Goal: Task Accomplishment & Management: Manage account settings

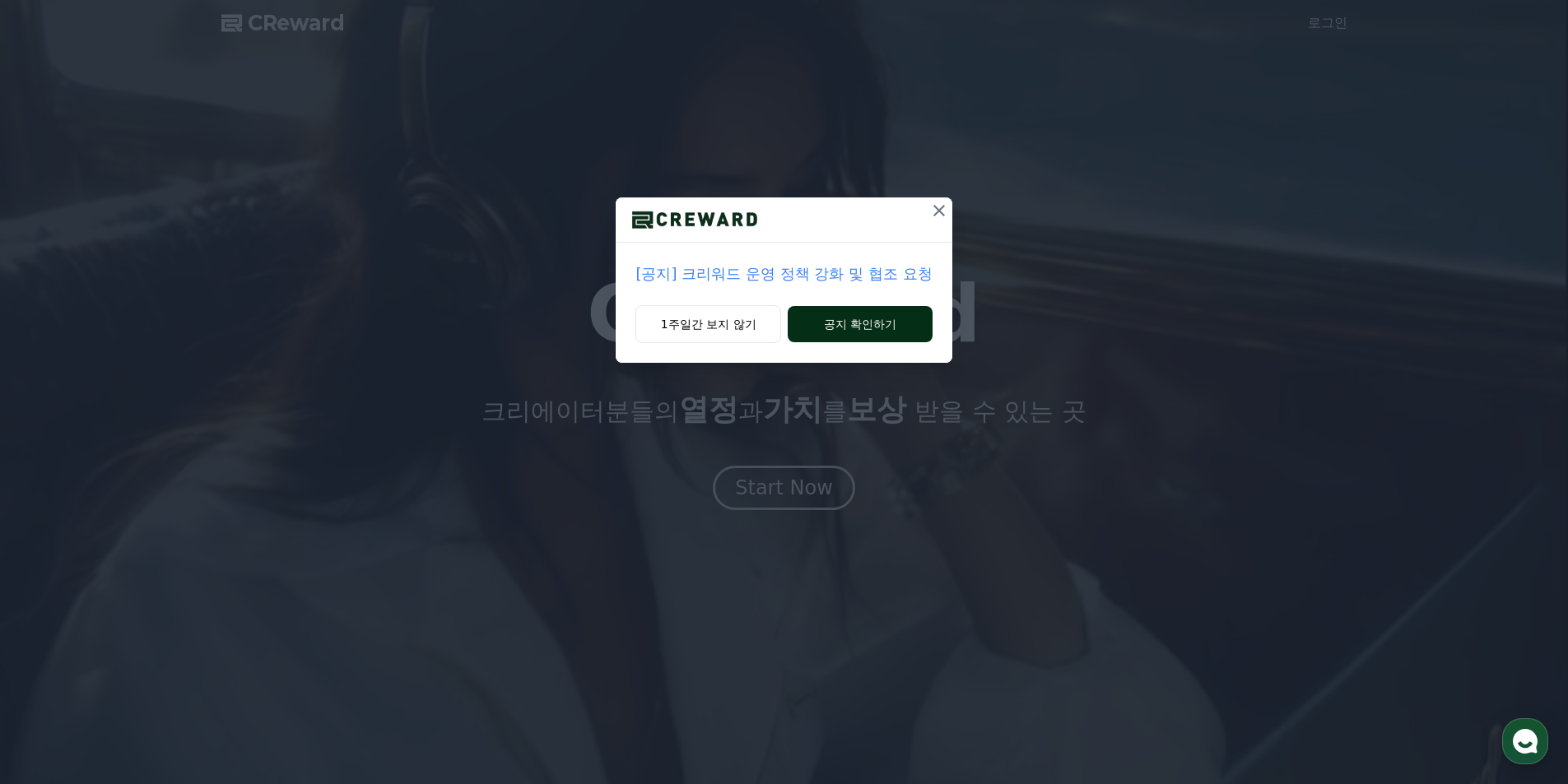
click at [870, 328] on button "공지 확인하기" at bounding box center [859, 324] width 144 height 36
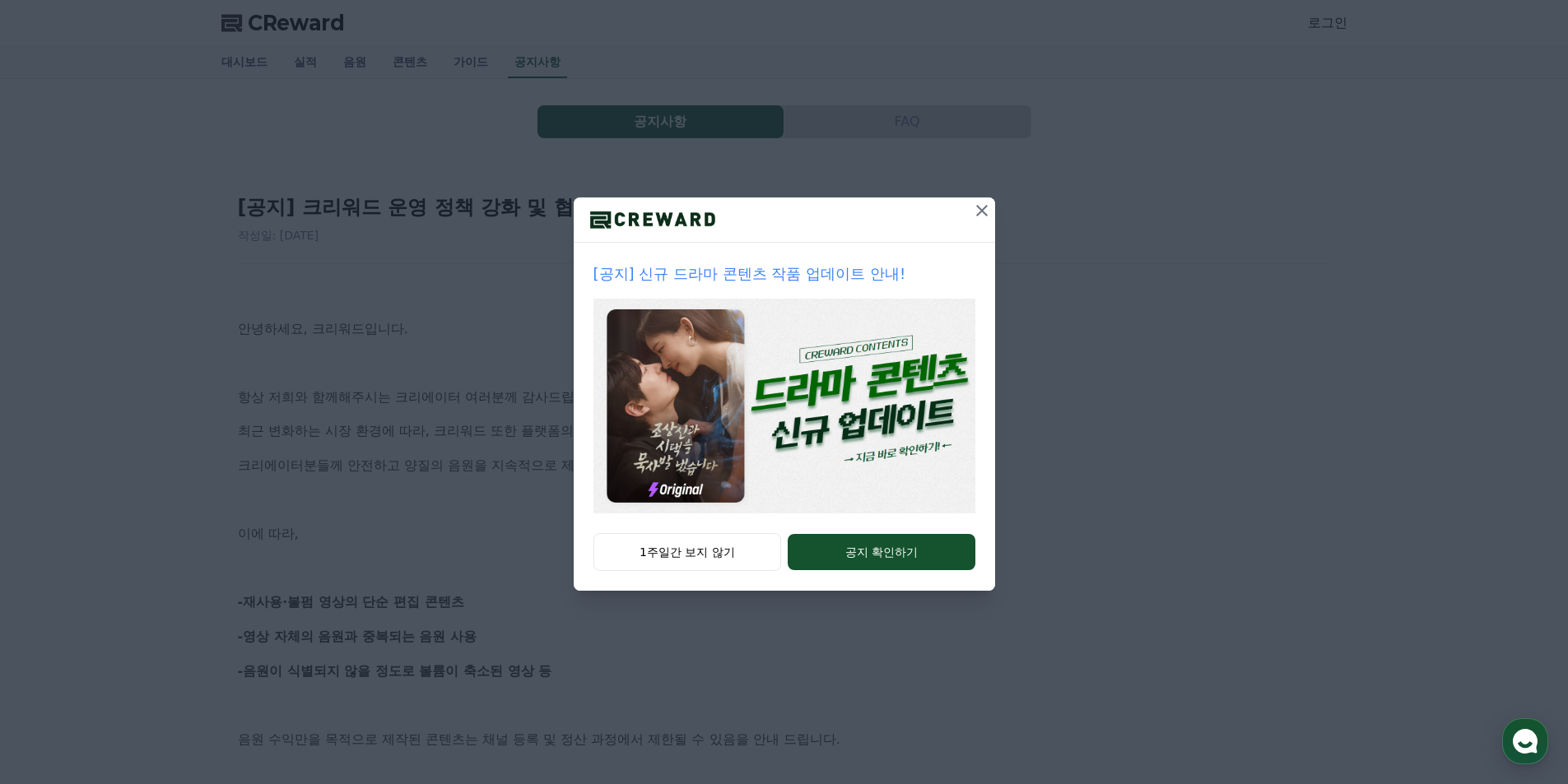
drag, startPoint x: 979, startPoint y: 217, endPoint x: 756, endPoint y: 257, distance: 226.6
click at [974, 218] on icon at bounding box center [982, 210] width 20 height 20
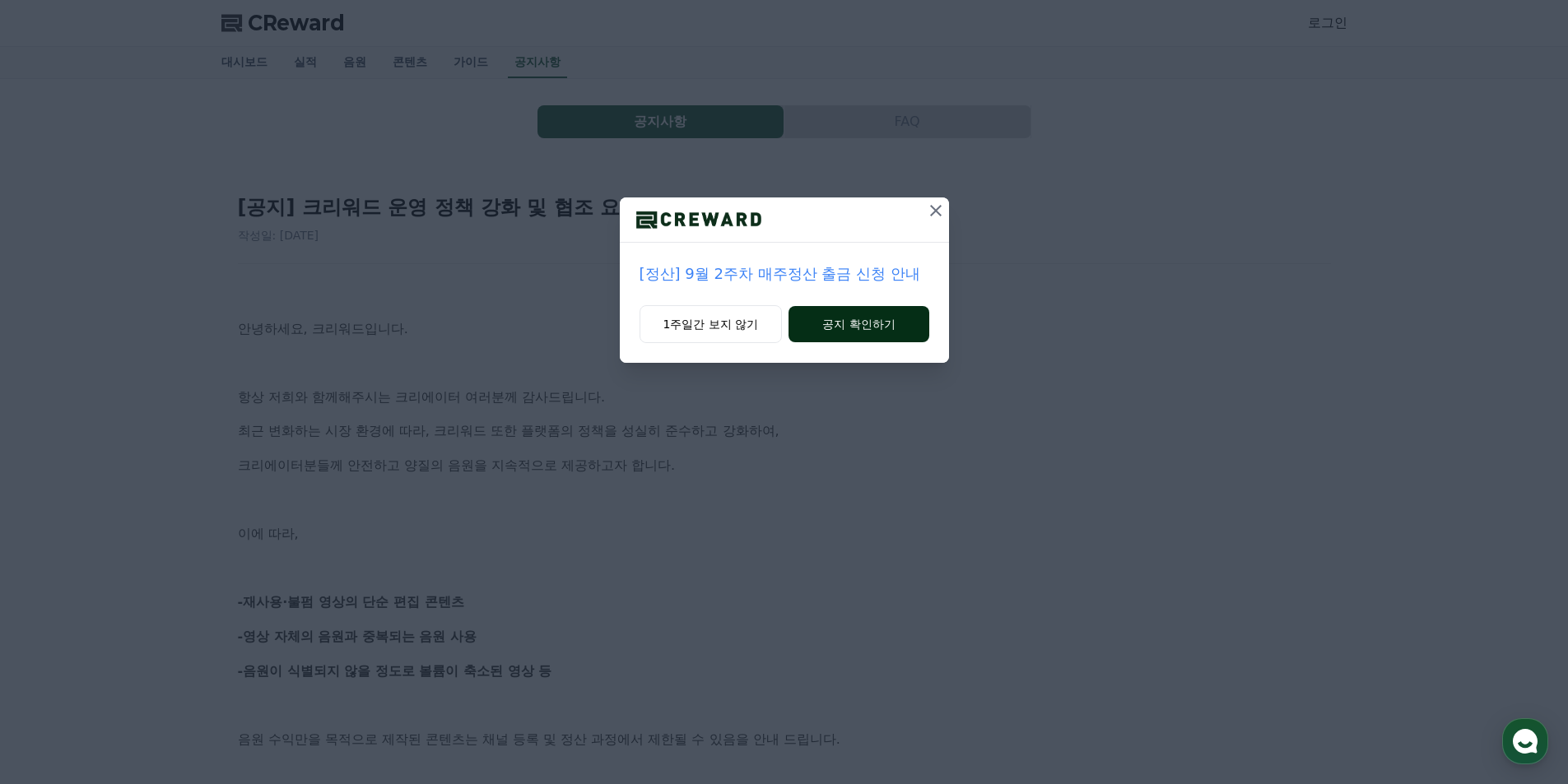
click at [840, 327] on button "공지 확인하기" at bounding box center [859, 324] width 140 height 36
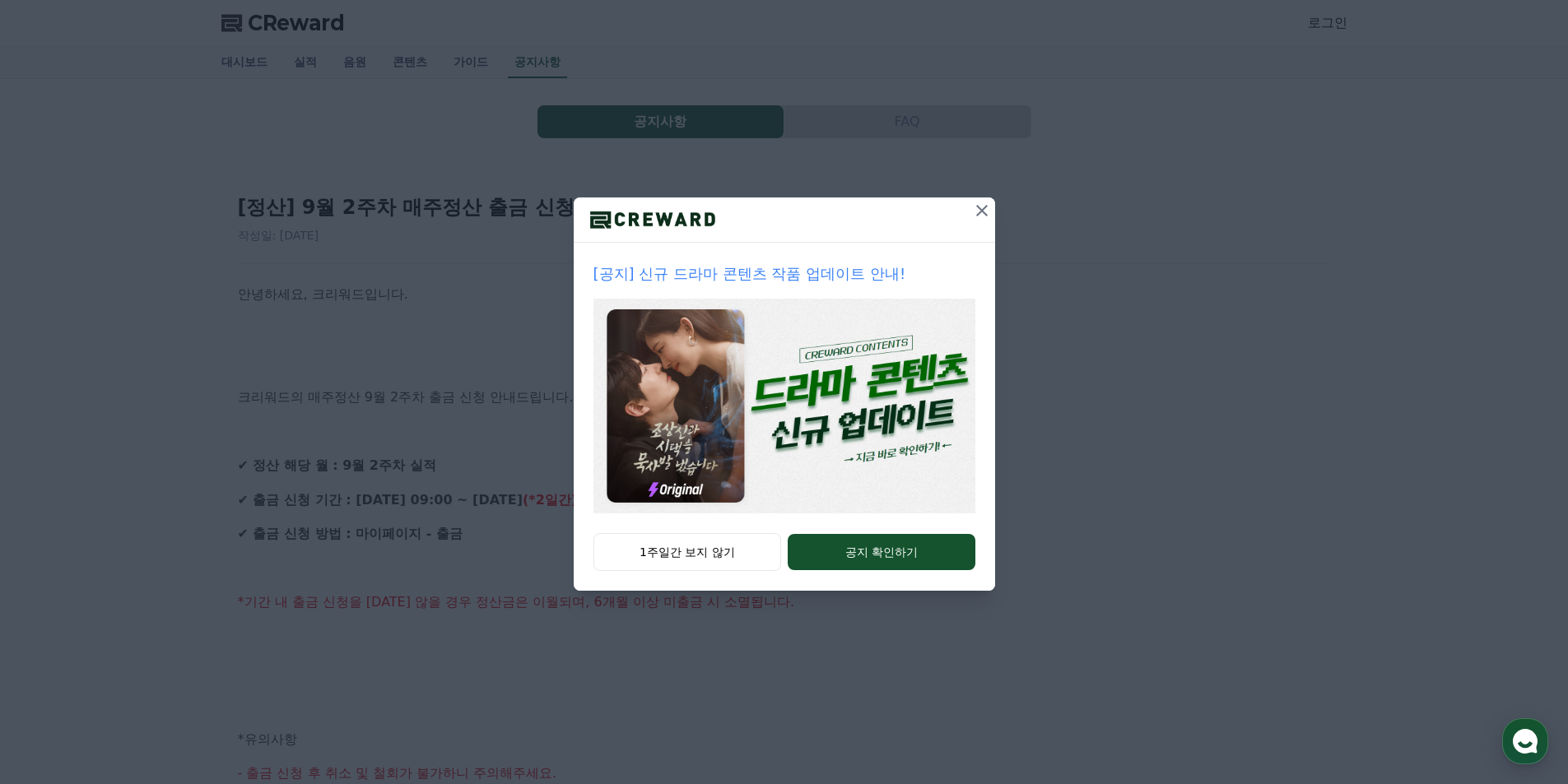
click at [990, 209] on icon at bounding box center [982, 210] width 20 height 20
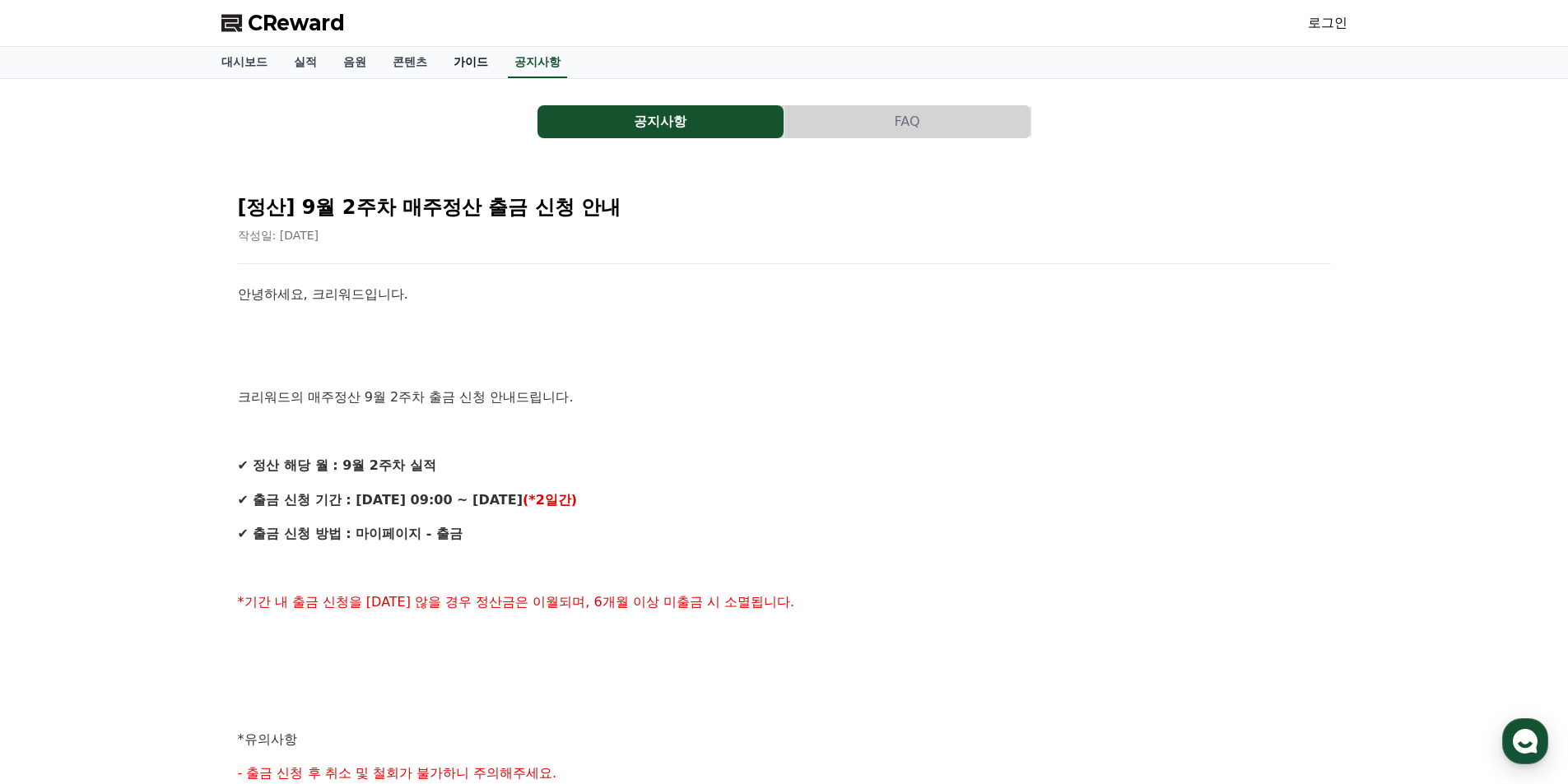
click at [461, 62] on link "가이드" at bounding box center [471, 62] width 61 height 31
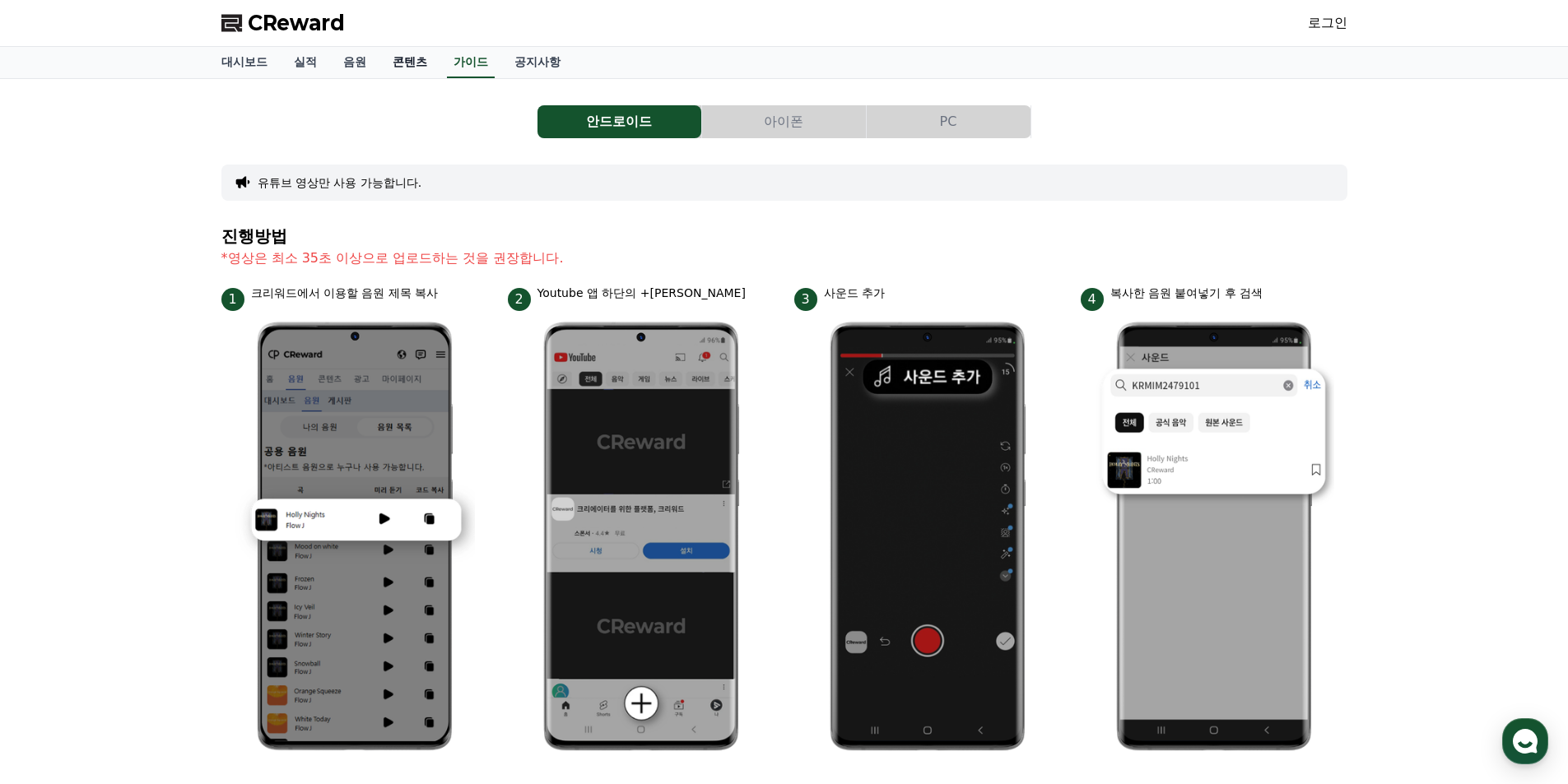
click at [400, 72] on link "콘텐츠" at bounding box center [409, 62] width 61 height 31
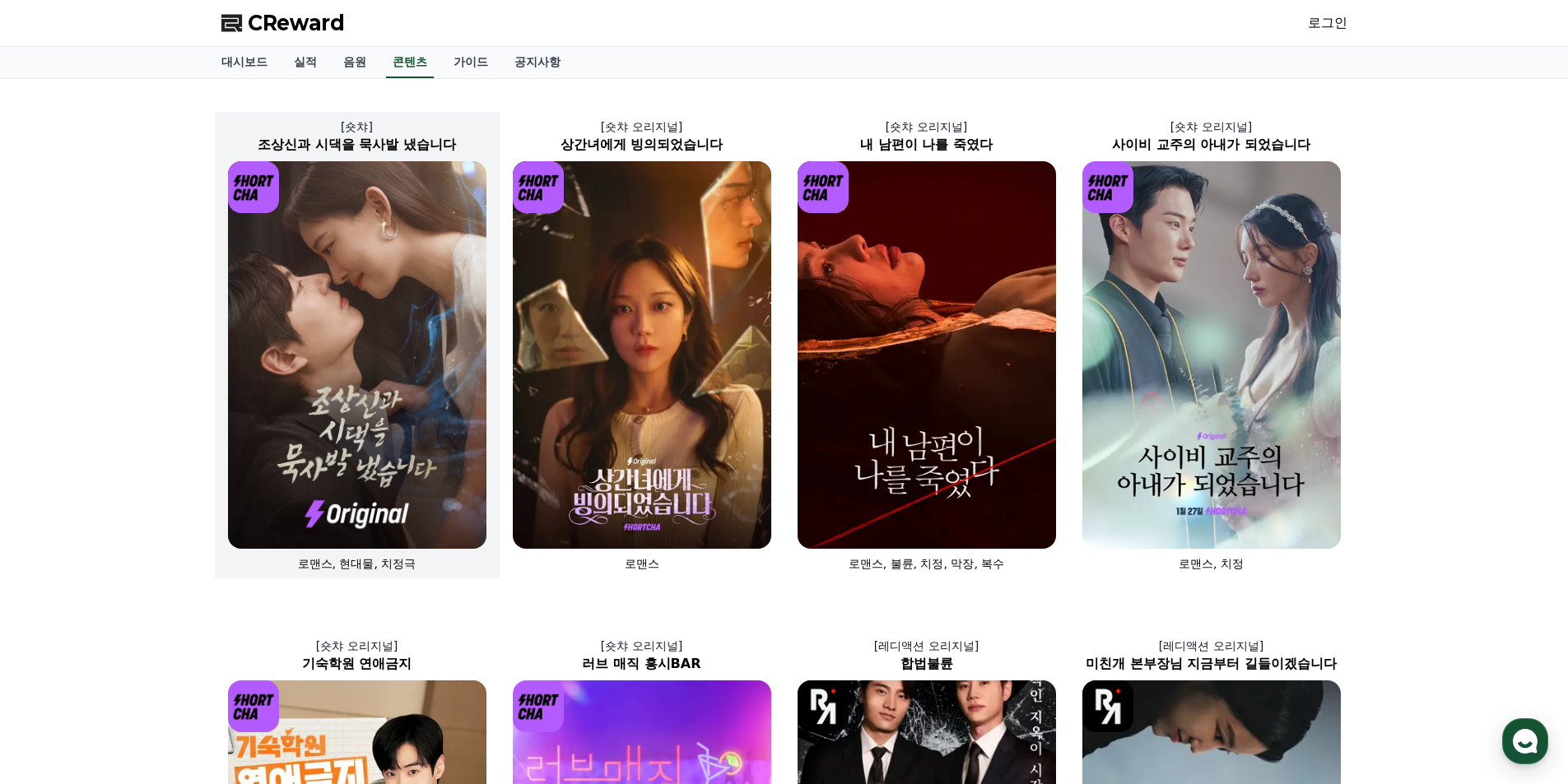
click at [420, 352] on img at bounding box center [357, 355] width 258 height 388
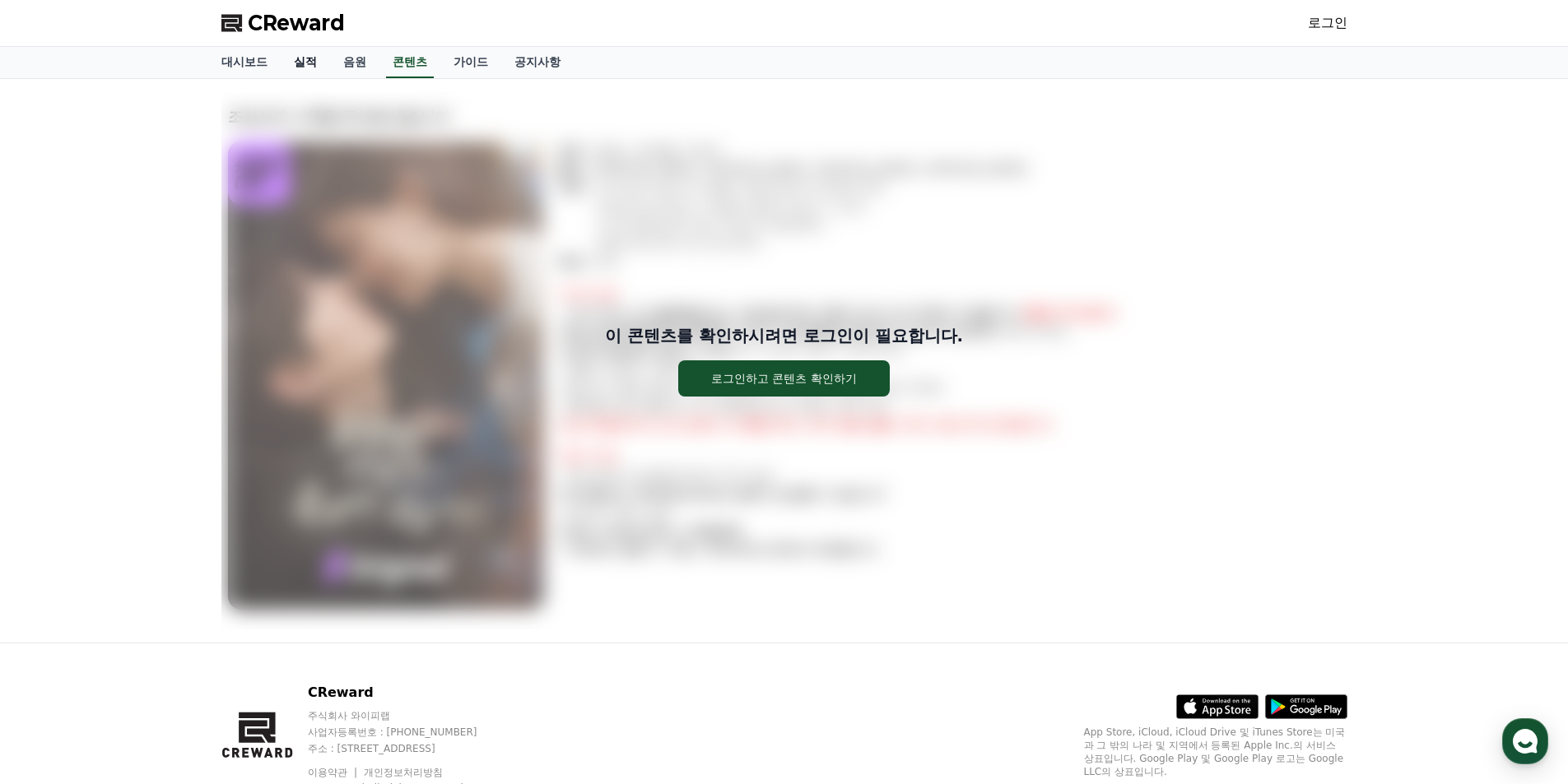
click at [320, 71] on link "실적" at bounding box center [305, 62] width 50 height 31
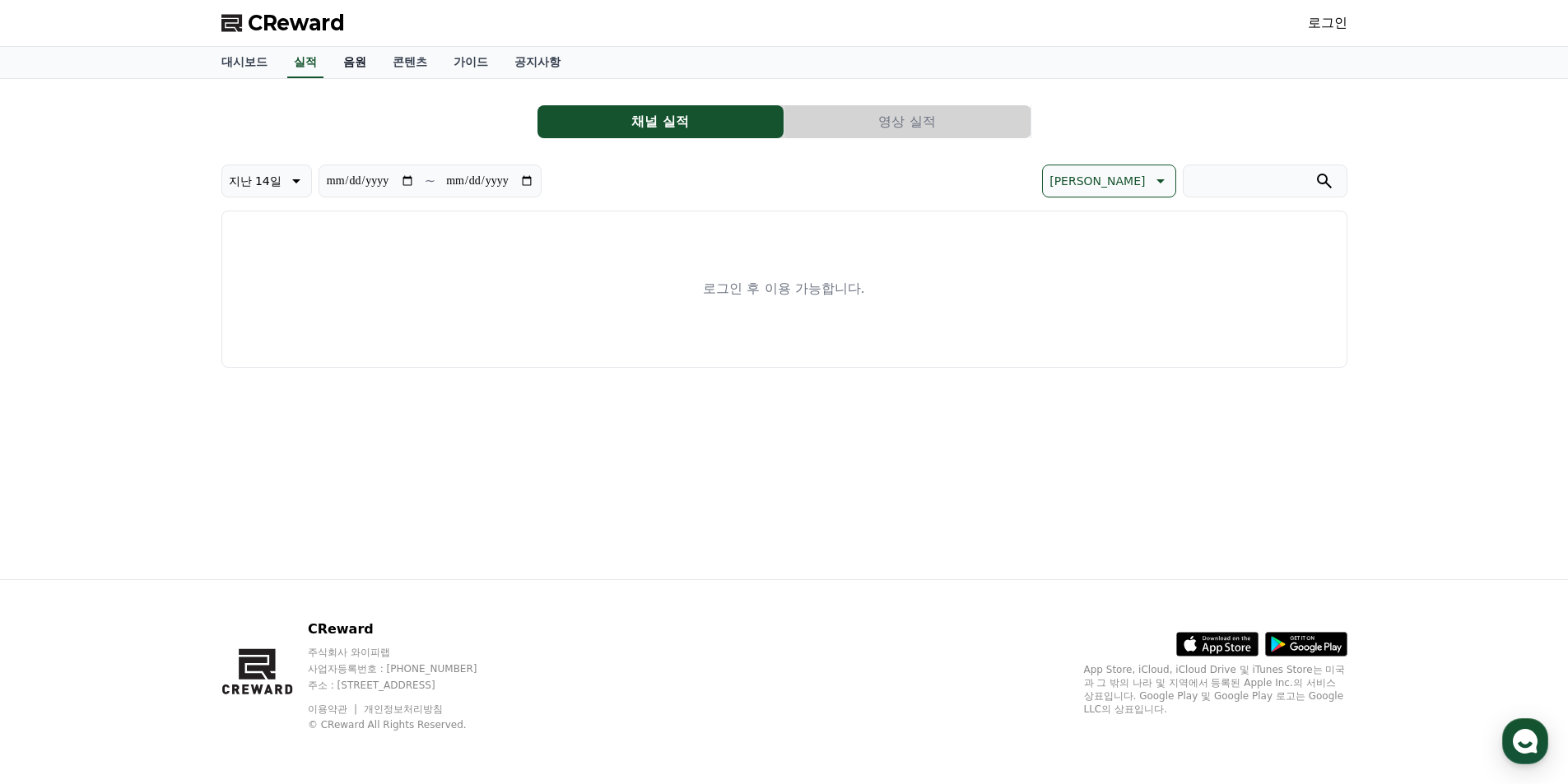
click at [354, 73] on link "음원" at bounding box center [355, 62] width 50 height 31
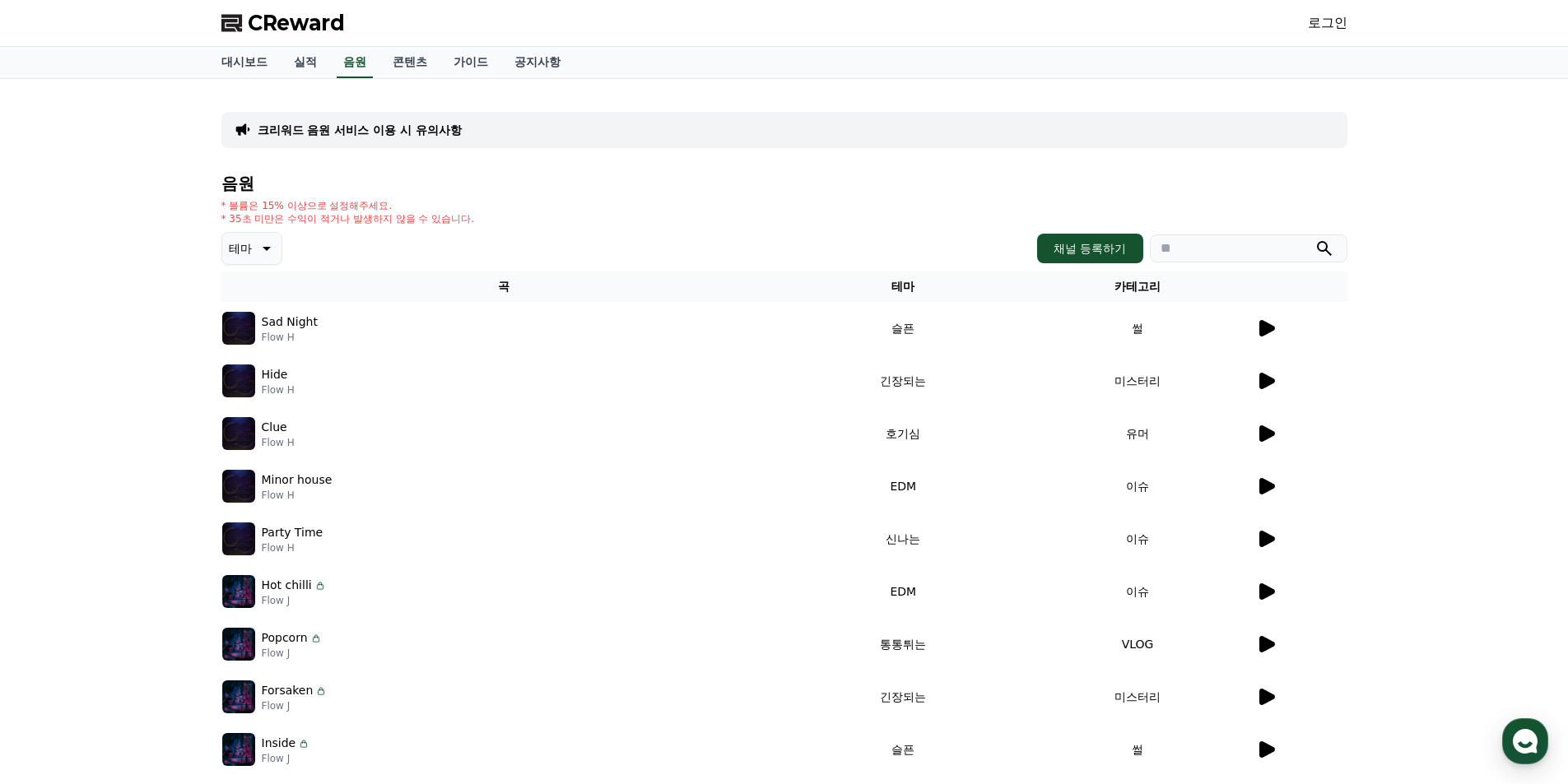
click at [1264, 328] on icon at bounding box center [1267, 329] width 16 height 17
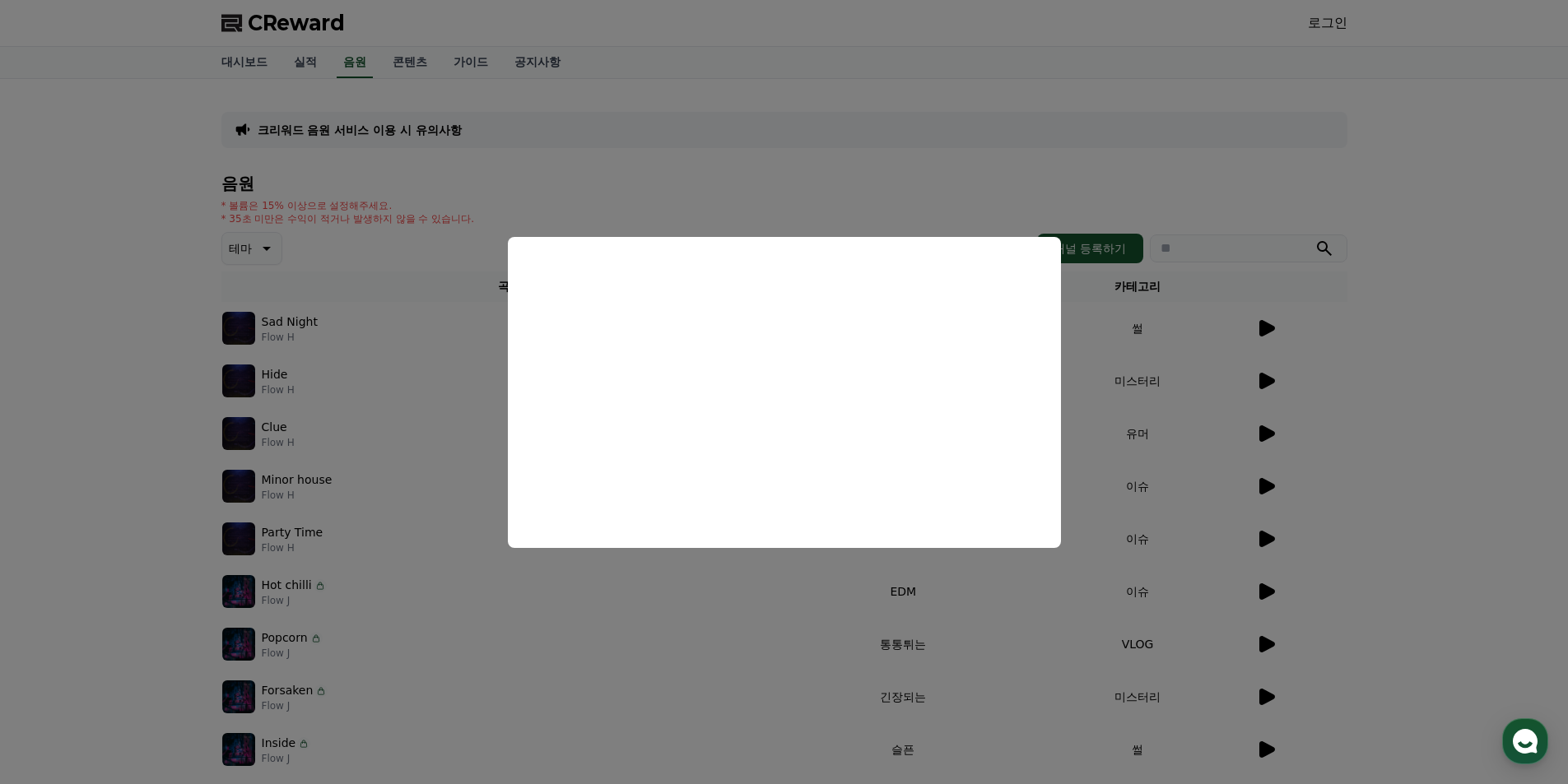
click at [1421, 399] on button "close modal" at bounding box center [784, 392] width 1568 height 784
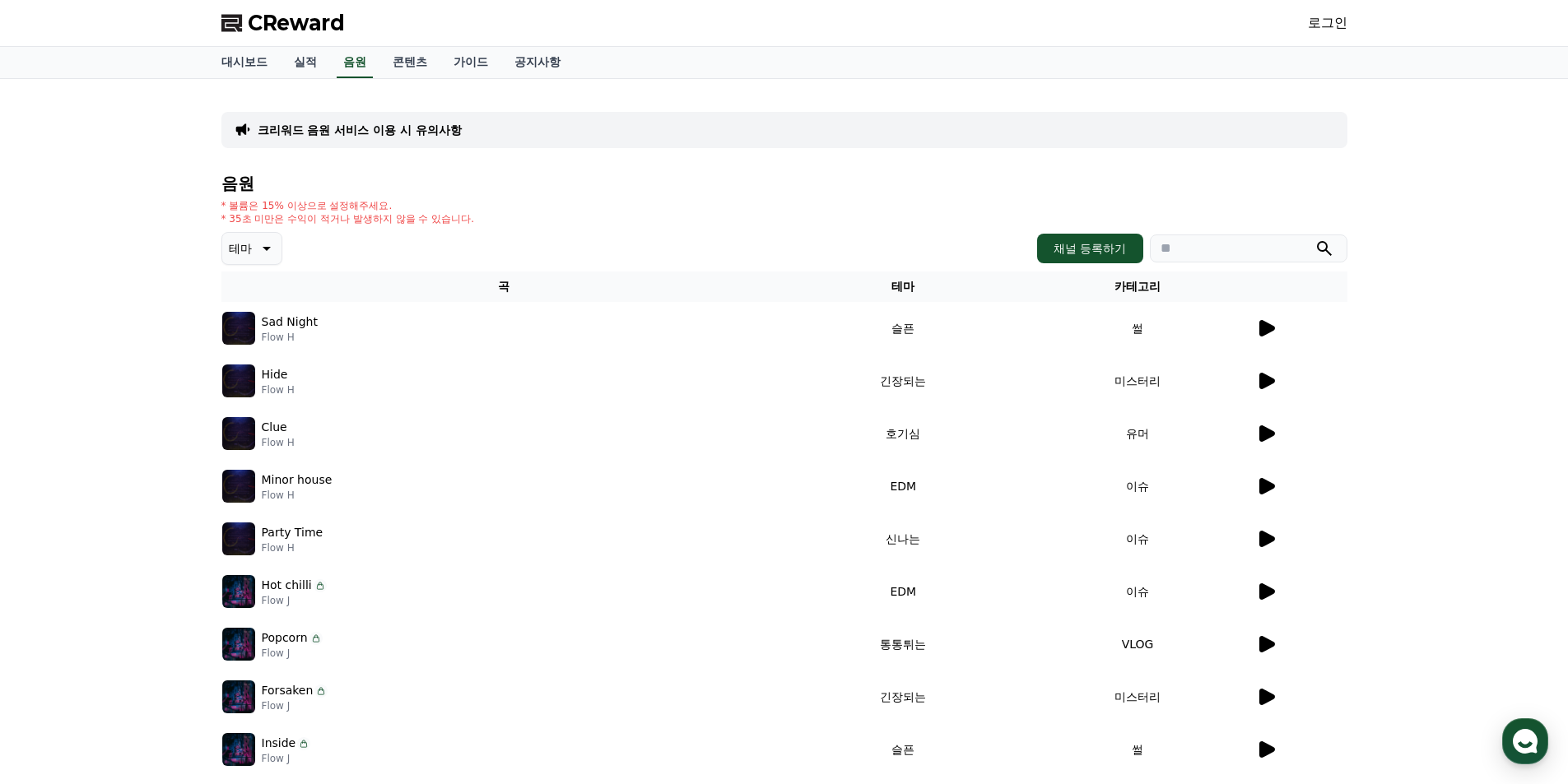
click at [294, 28] on span "CReward" at bounding box center [296, 23] width 97 height 27
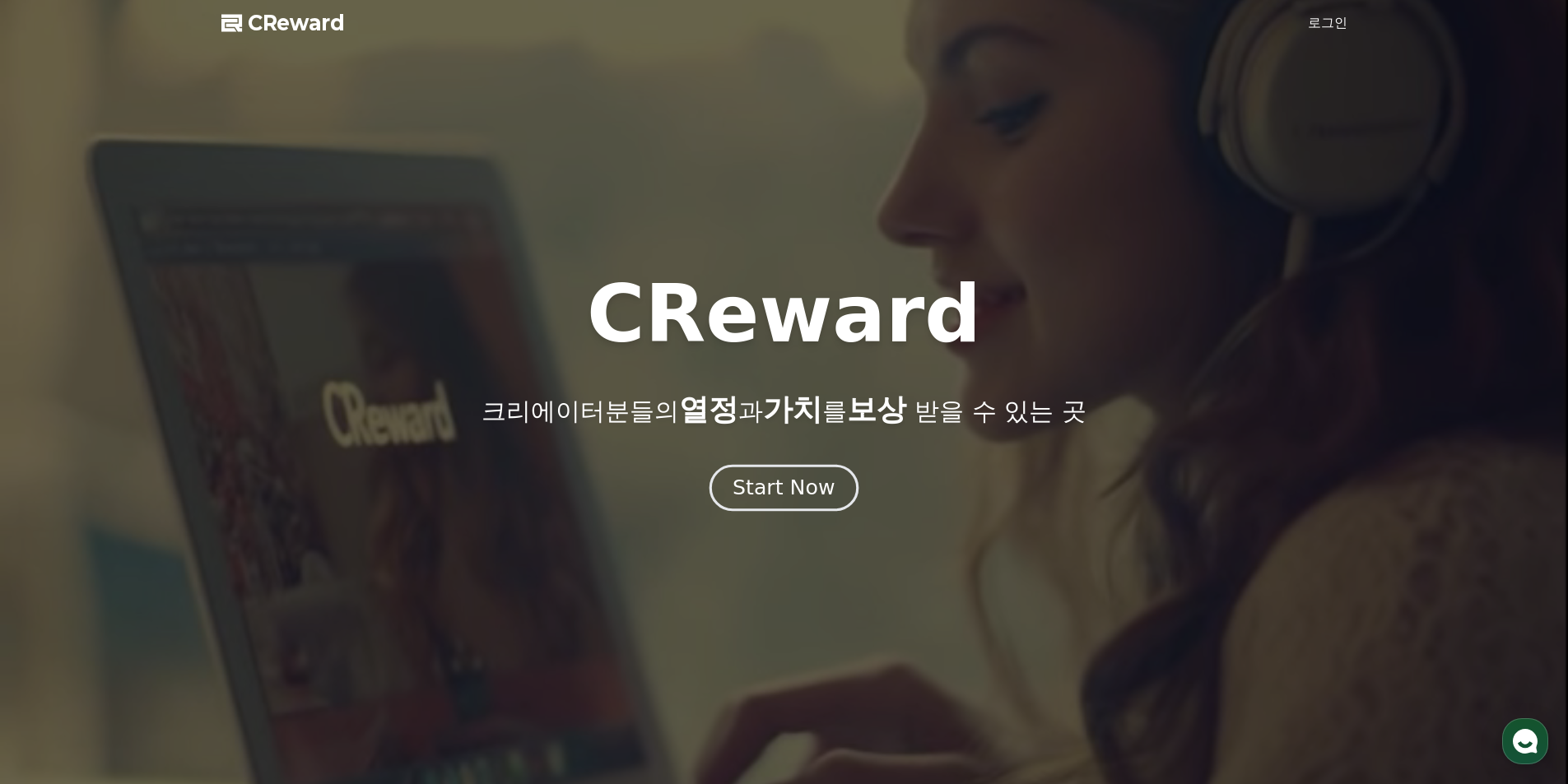
click at [785, 490] on div "Start Now" at bounding box center [783, 488] width 102 height 28
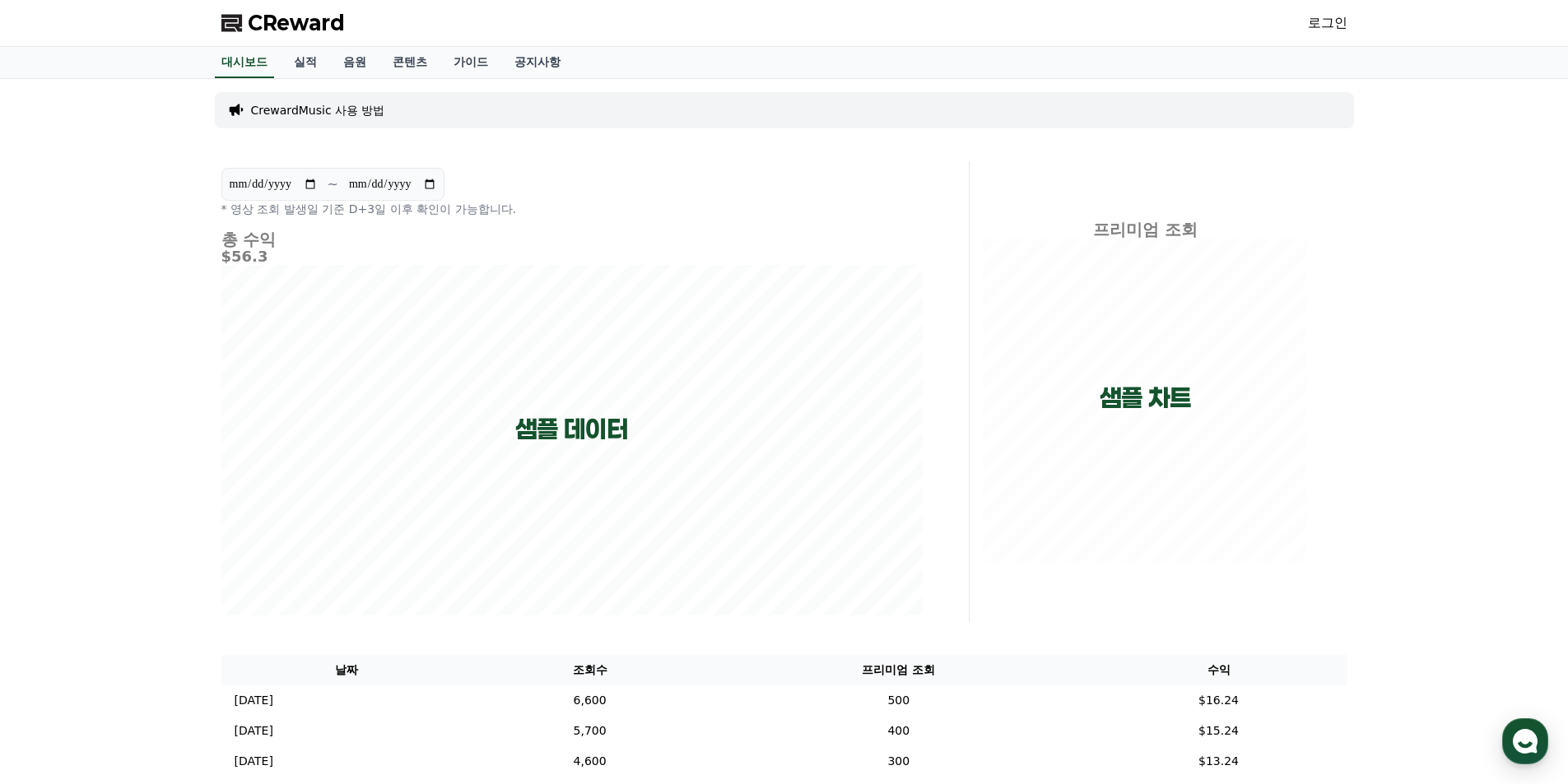
click at [1330, 26] on link "로그인" at bounding box center [1327, 23] width 39 height 20
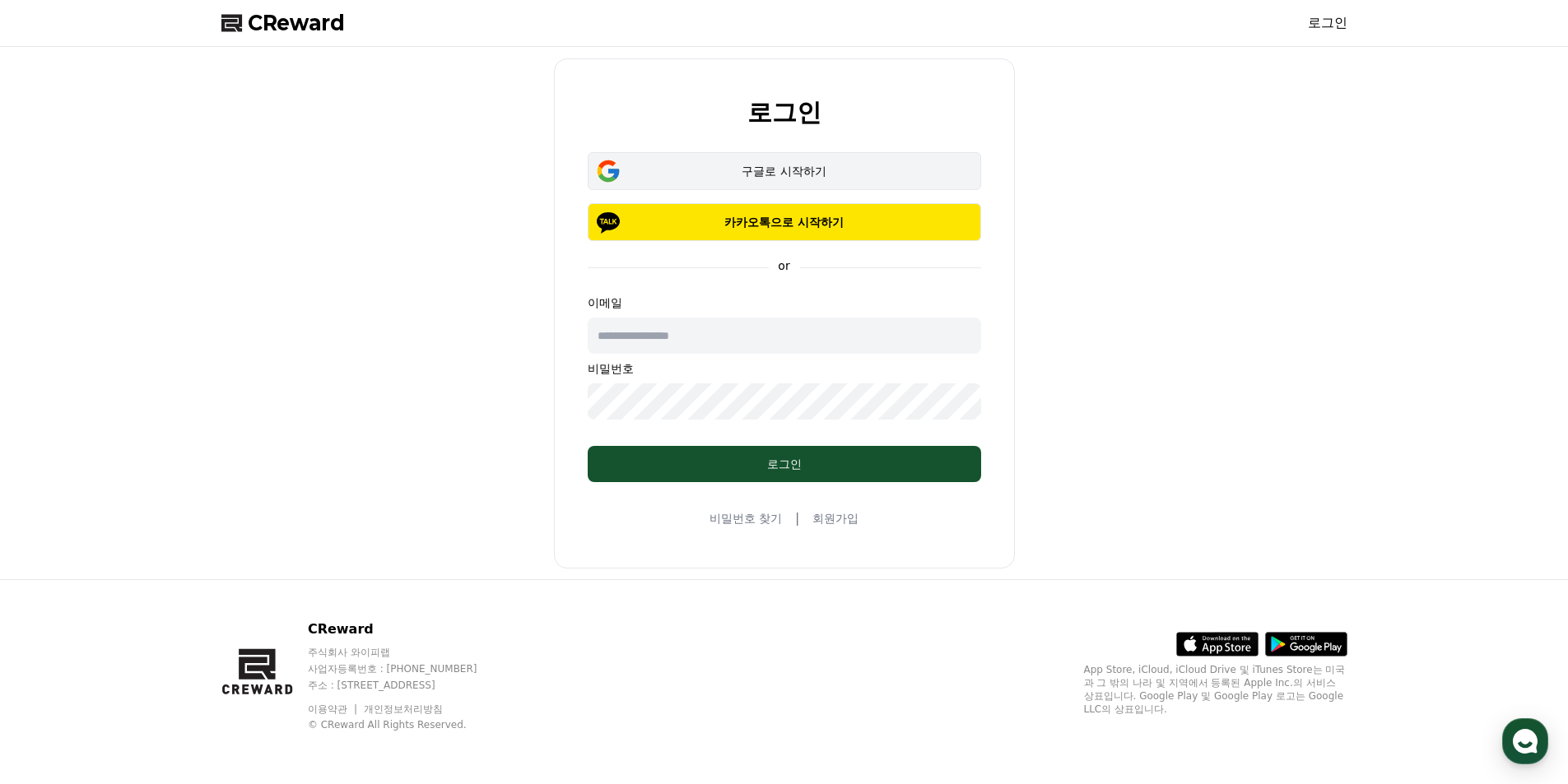
click at [840, 163] on div "구글로 시작하기" at bounding box center [784, 171] width 345 height 17
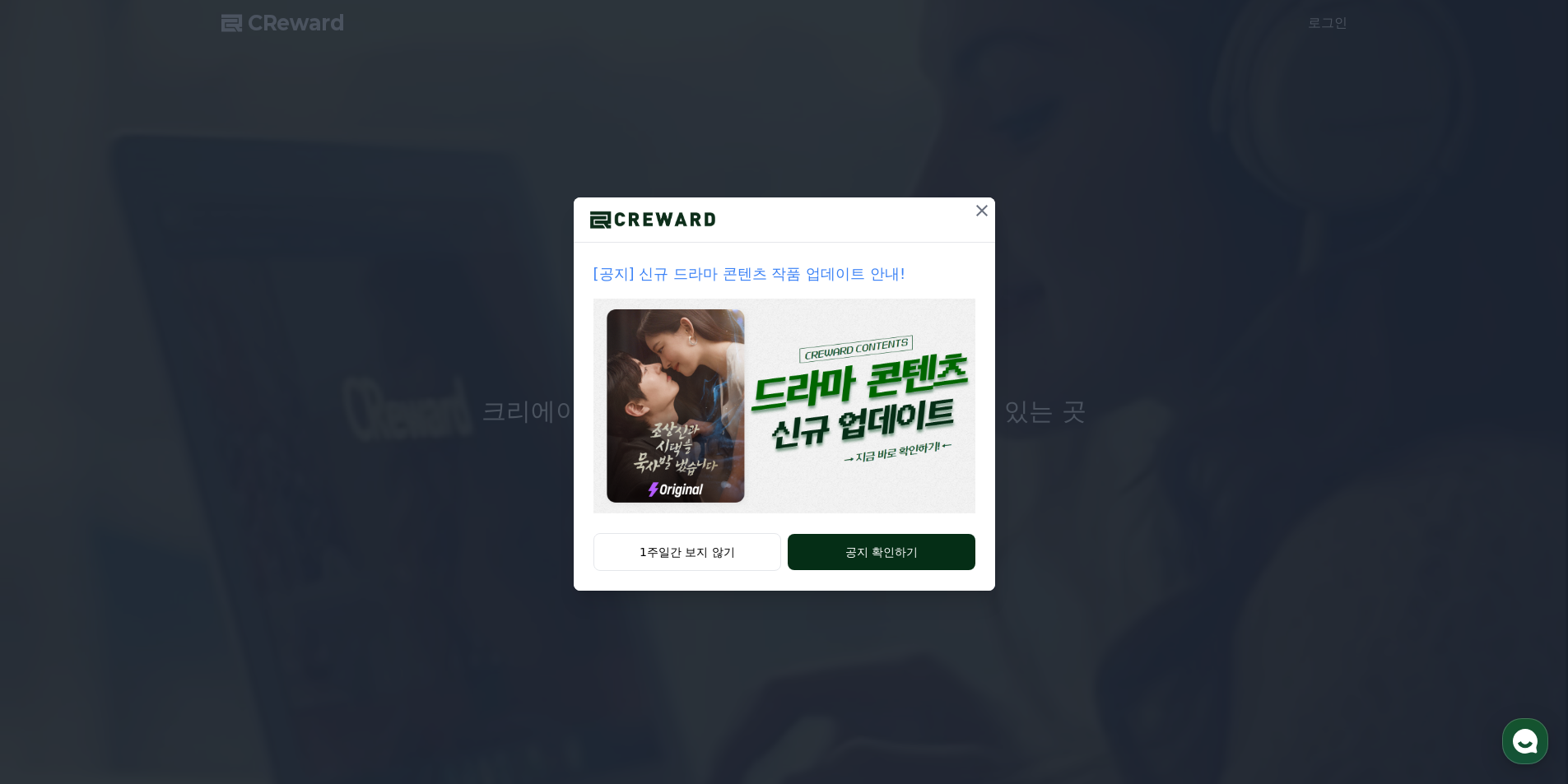
click at [890, 559] on button "공지 확인하기" at bounding box center [881, 552] width 186 height 36
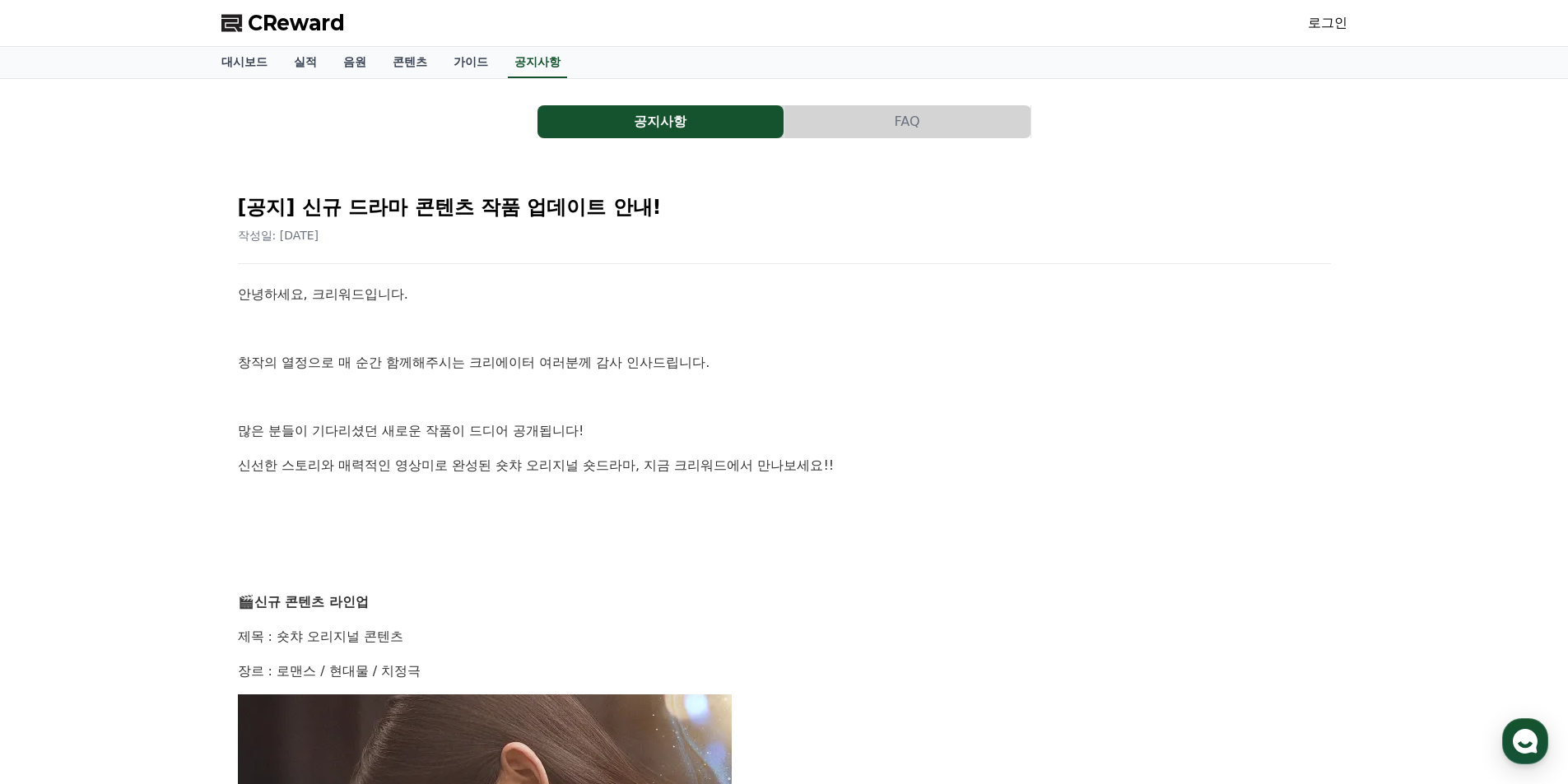
click at [1312, 17] on link "로그인" at bounding box center [1327, 23] width 39 height 20
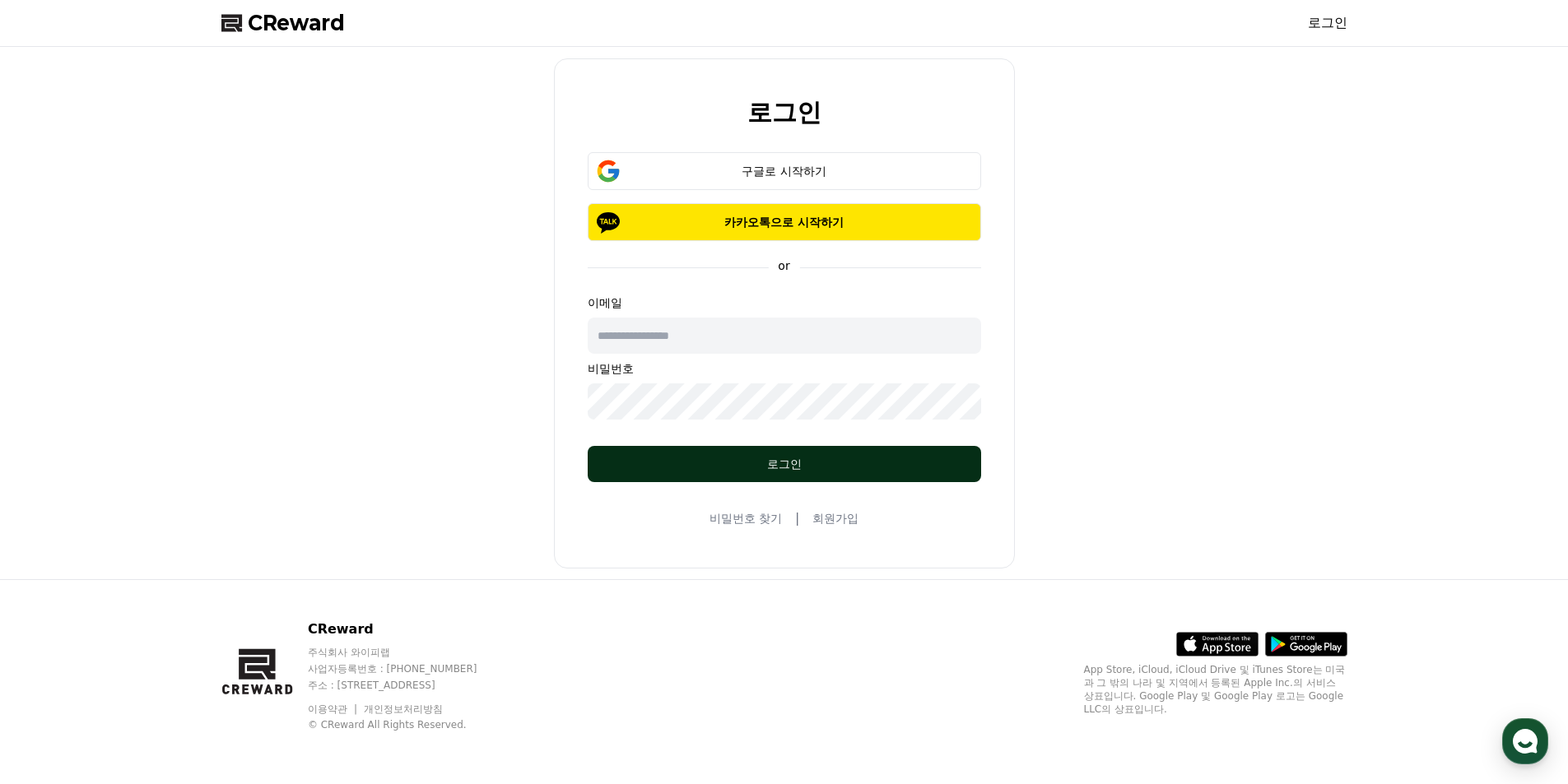
click at [795, 462] on div "로그인" at bounding box center [784, 464] width 328 height 17
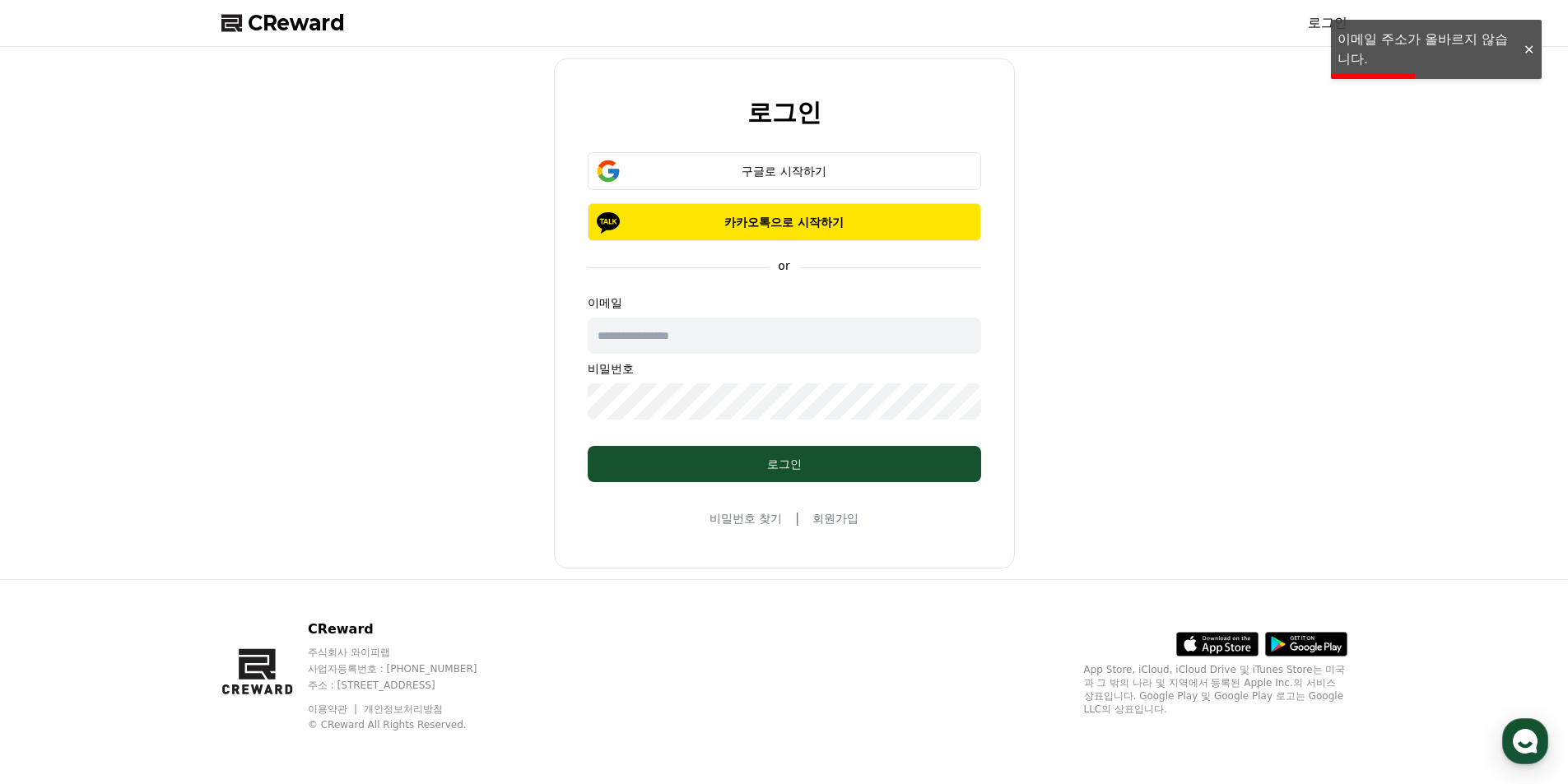
click at [693, 334] on input "text" at bounding box center [784, 336] width 393 height 36
click at [772, 176] on div "구글로 시작하기" at bounding box center [784, 171] width 345 height 17
